Goal: Check status: Check status

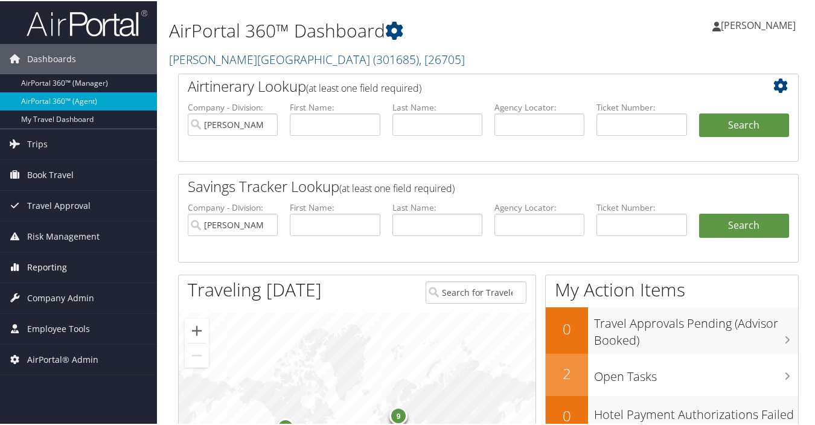
click at [75, 267] on link "Reporting" at bounding box center [78, 266] width 157 height 30
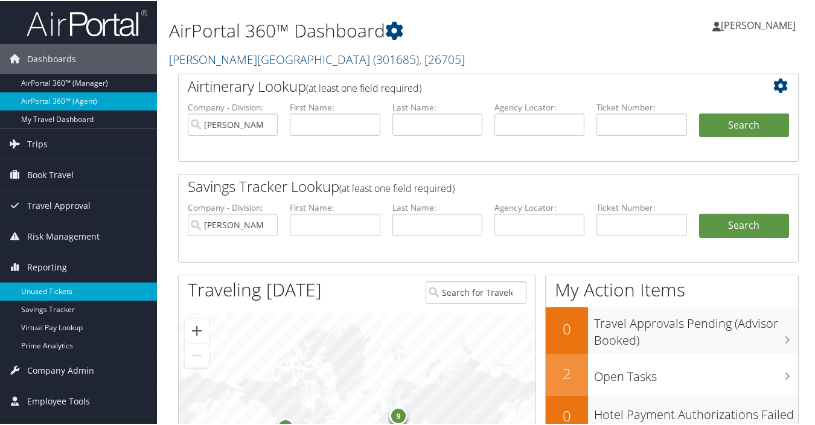
click at [63, 289] on link "Unused Tickets" at bounding box center [78, 290] width 157 height 18
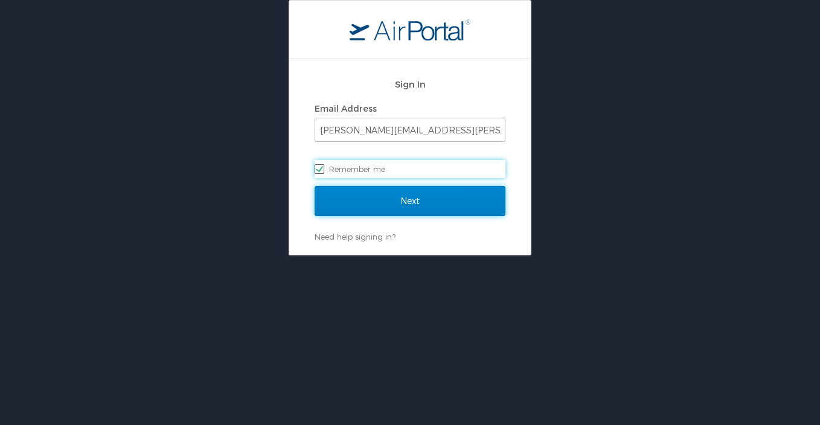
click at [409, 204] on input "Next" at bounding box center [410, 201] width 191 height 30
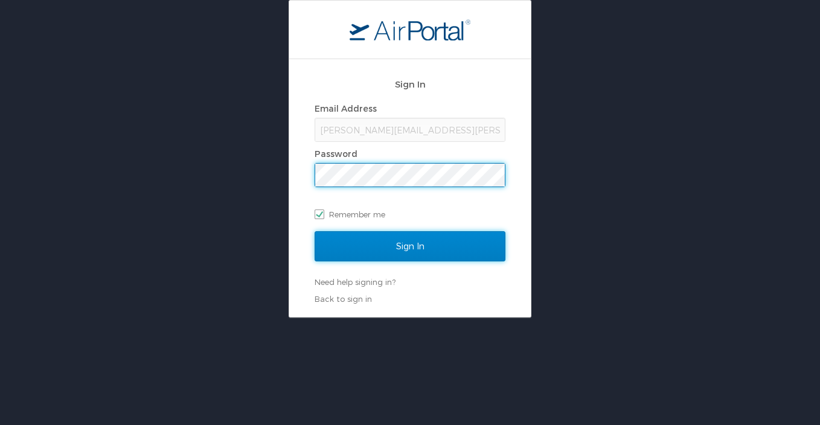
click at [398, 250] on input "Sign In" at bounding box center [410, 246] width 191 height 30
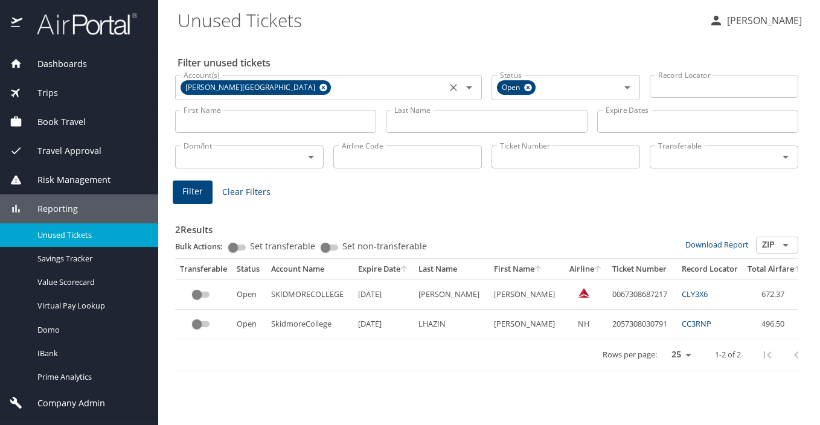
click at [319, 88] on icon at bounding box center [323, 88] width 8 height 8
click at [526, 159] on input "Ticket Number" at bounding box center [565, 156] width 149 height 23
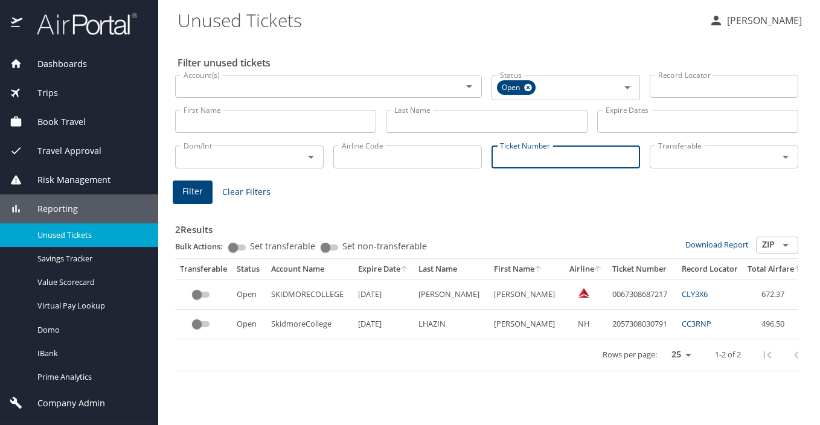
paste input "5268999902404"
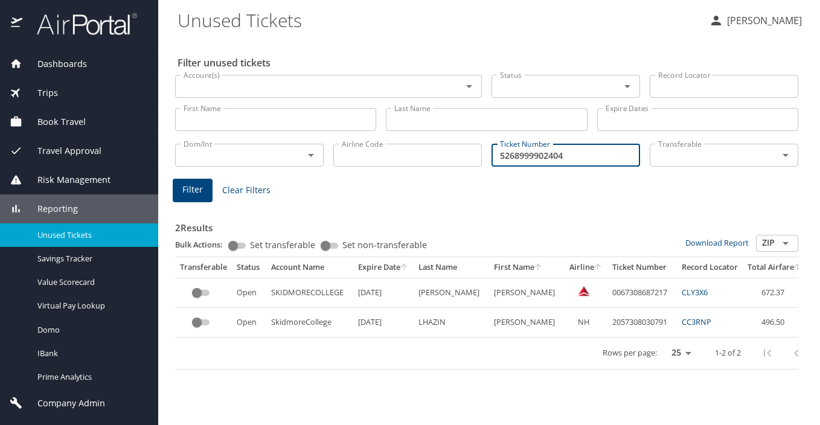
type input "5268999902404"
click at [180, 193] on button "Filter" at bounding box center [193, 191] width 40 height 24
